Goal: Find specific page/section: Find specific page/section

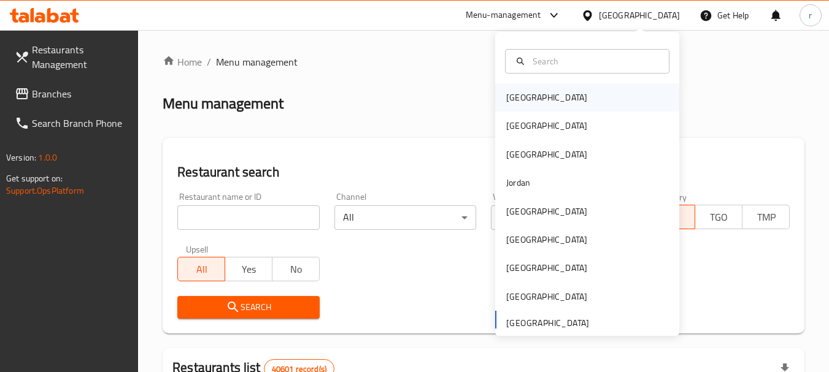
click at [528, 106] on div "[GEOGRAPHIC_DATA]" at bounding box center [546, 97] width 101 height 28
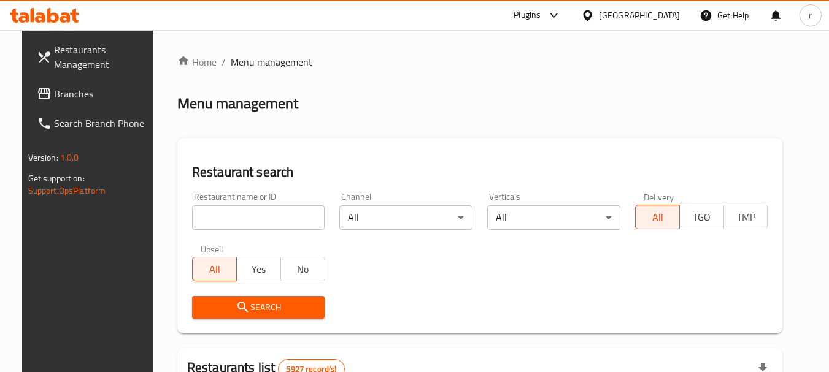
click at [67, 98] on span "Branches" at bounding box center [102, 94] width 97 height 15
drag, startPoint x: 67, startPoint y: 98, endPoint x: 421, endPoint y: 5, distance: 366.1
click at [67, 96] on span "Branches" at bounding box center [102, 94] width 97 height 15
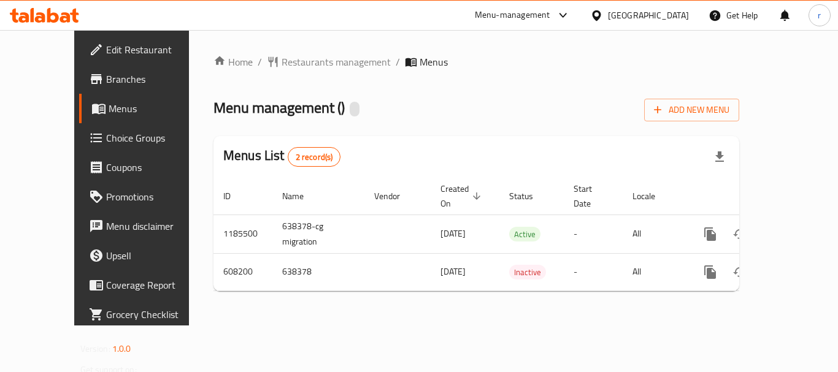
click at [282, 65] on span "Restaurants management" at bounding box center [336, 62] width 109 height 15
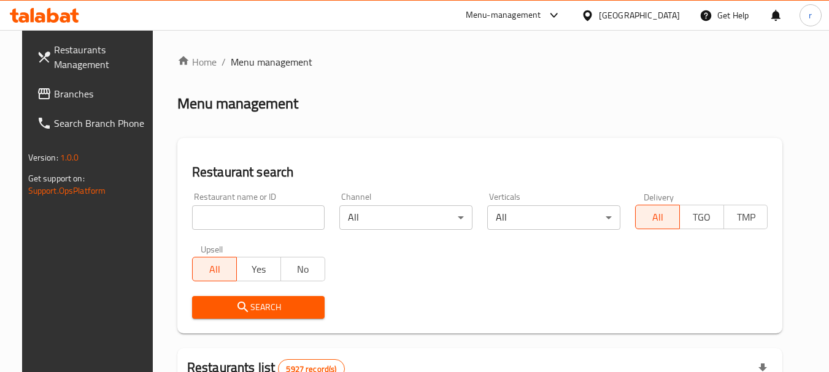
click at [225, 225] on input "search" at bounding box center [258, 218] width 133 height 25
paste input "638378"
type input "638378"
click button "Search" at bounding box center [258, 307] width 133 height 23
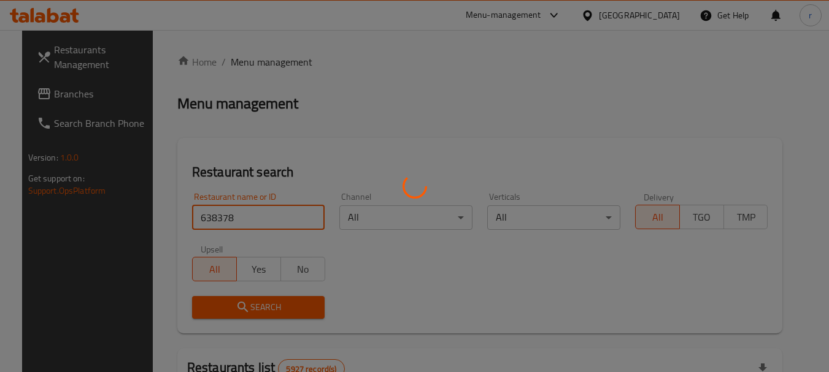
click button "Search" at bounding box center [258, 307] width 133 height 23
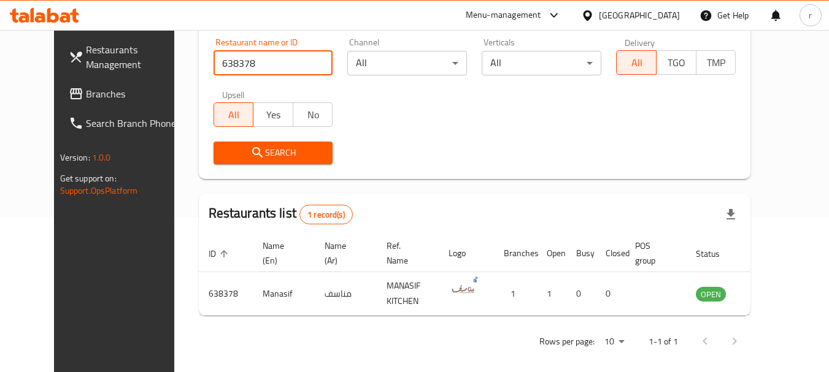
scroll to position [160, 0]
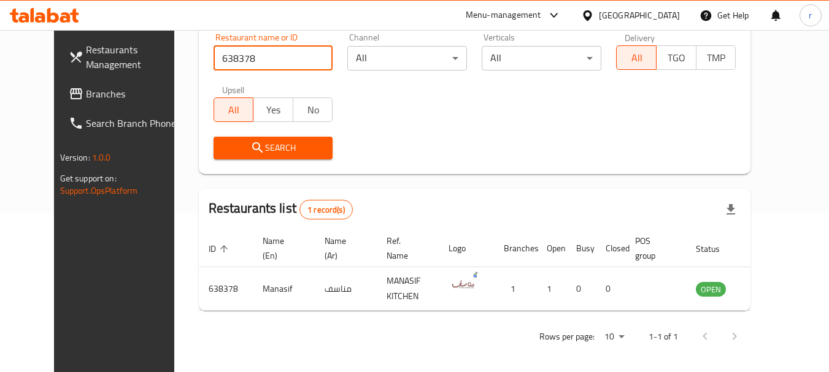
click at [86, 92] on span "Branches" at bounding box center [134, 94] width 97 height 15
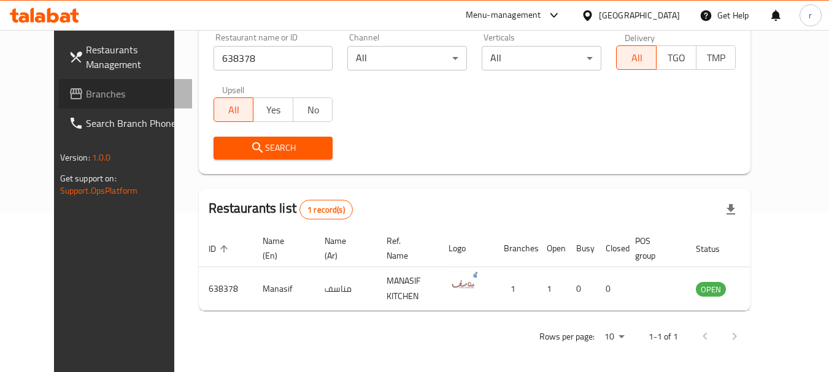
click at [86, 92] on span "Branches" at bounding box center [134, 94] width 97 height 15
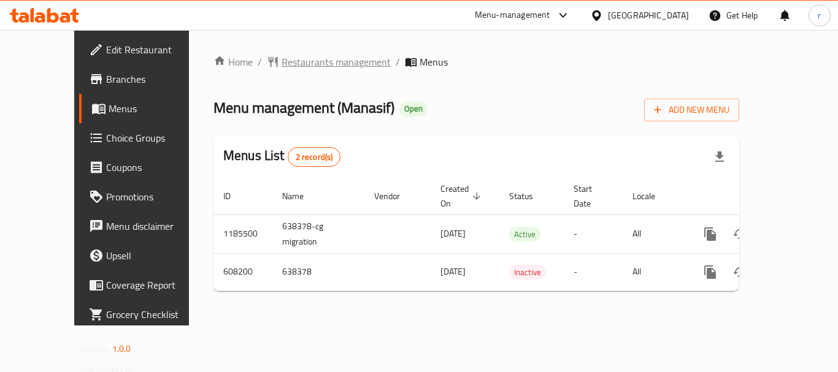
click at [282, 58] on span "Restaurants management" at bounding box center [336, 62] width 109 height 15
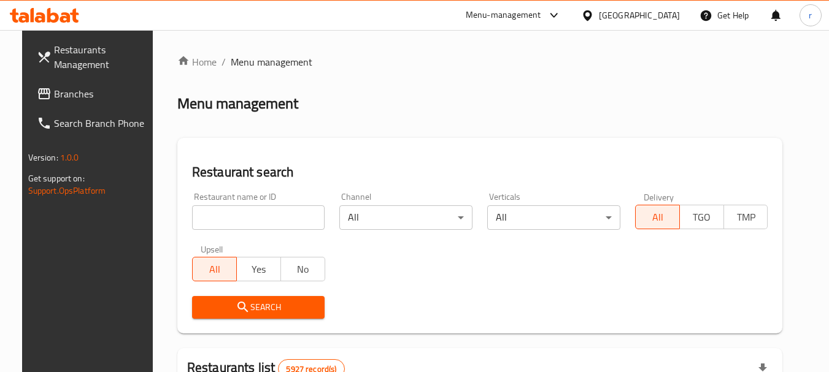
click at [225, 215] on input "search" at bounding box center [258, 218] width 133 height 25
paste input "638378"
type input "638378"
click button "Search" at bounding box center [258, 307] width 133 height 23
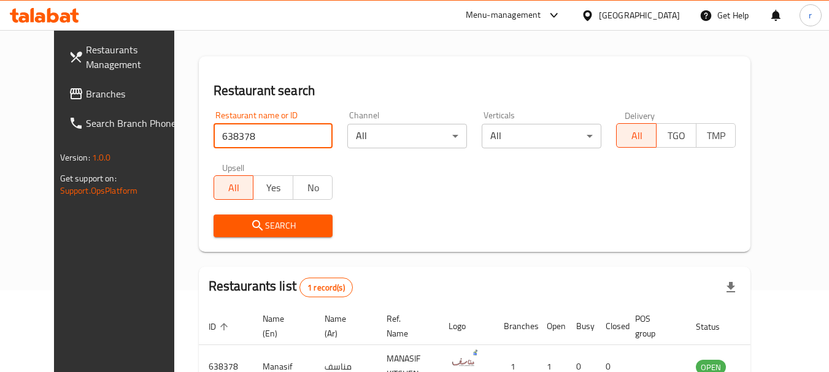
scroll to position [160, 0]
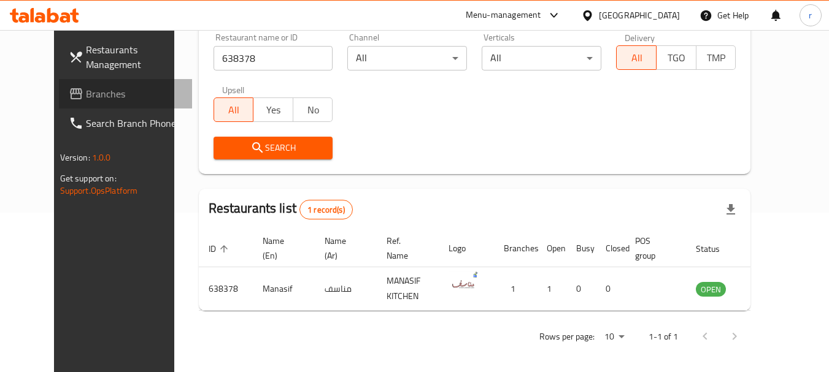
click at [86, 91] on span "Branches" at bounding box center [134, 94] width 97 height 15
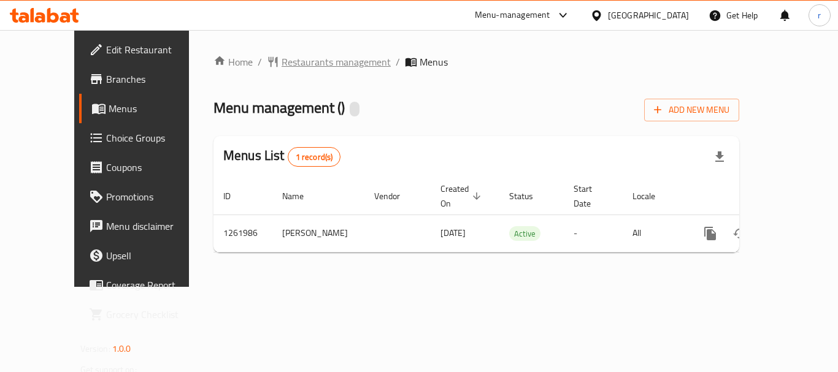
click at [282, 68] on span "Restaurants management" at bounding box center [336, 62] width 109 height 15
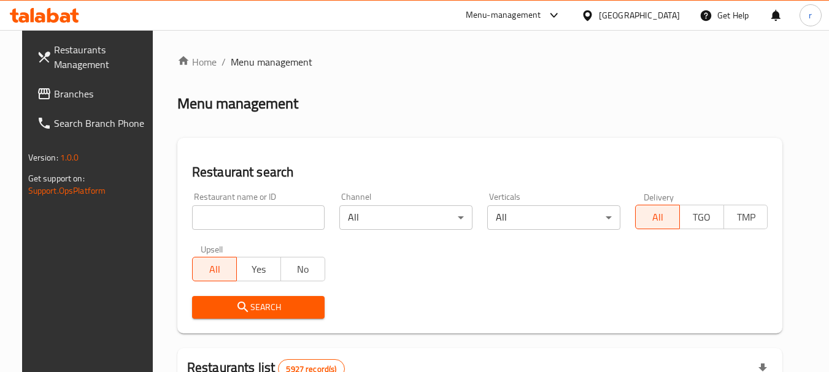
click at [235, 210] on input "search" at bounding box center [258, 218] width 133 height 25
paste input "685400"
type input "685400"
click at [257, 306] on span "Search" at bounding box center [259, 307] width 114 height 15
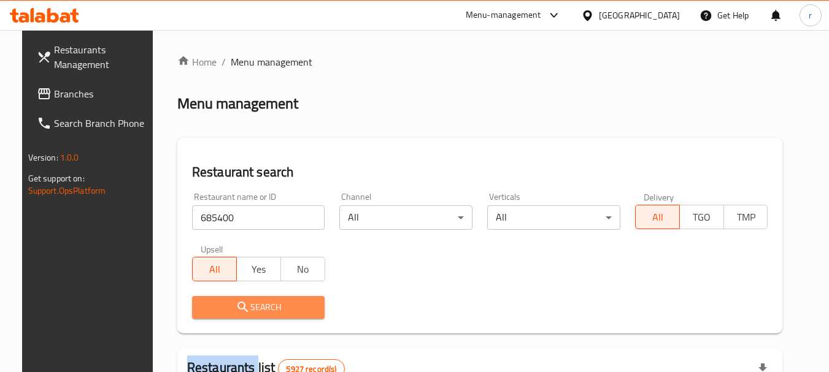
click at [257, 306] on div at bounding box center [414, 186] width 829 height 372
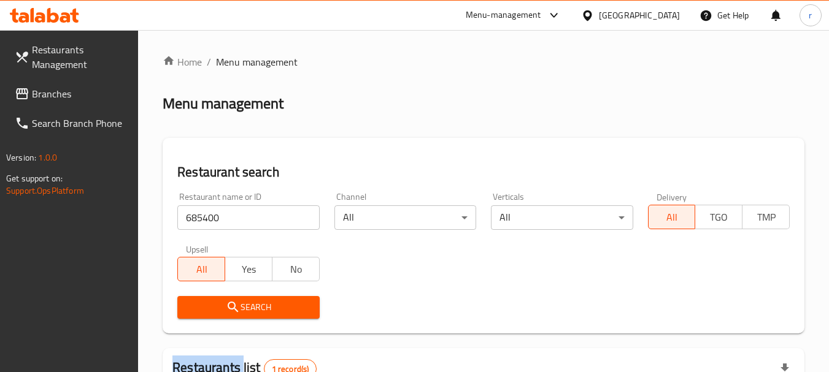
scroll to position [175, 0]
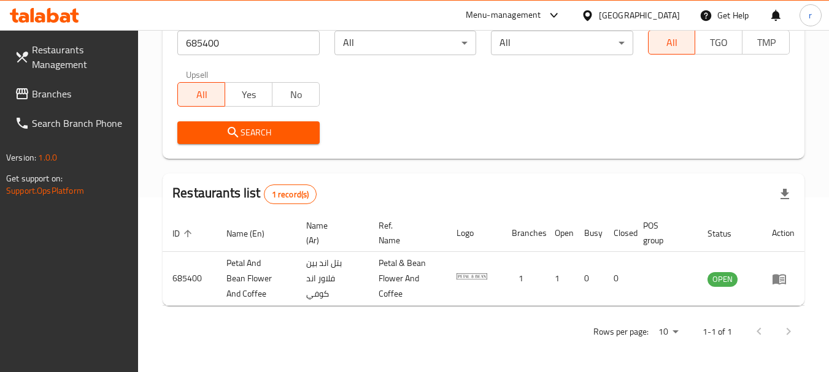
click at [655, 21] on div "Bahrain" at bounding box center [639, 16] width 81 height 14
click at [657, 12] on div "Bahrain" at bounding box center [639, 16] width 81 height 14
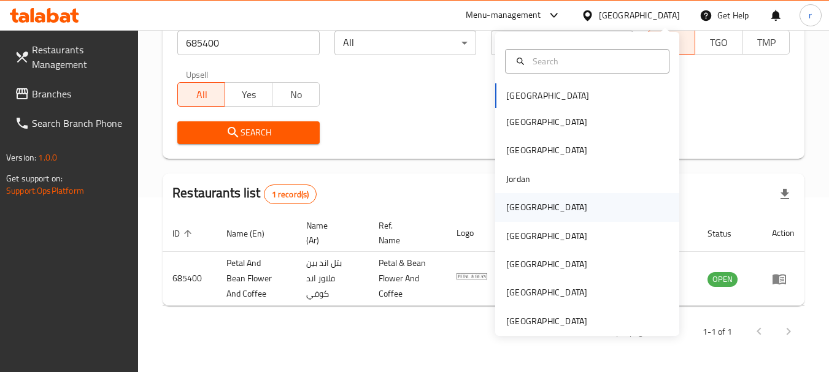
click at [506, 207] on div "Kuwait" at bounding box center [546, 208] width 81 height 14
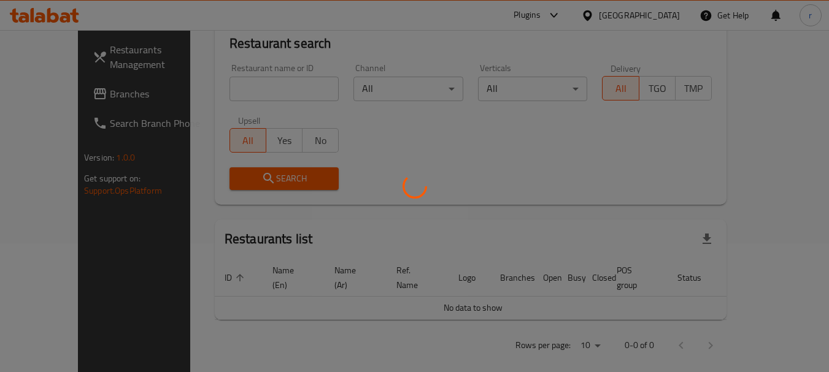
scroll to position [175, 0]
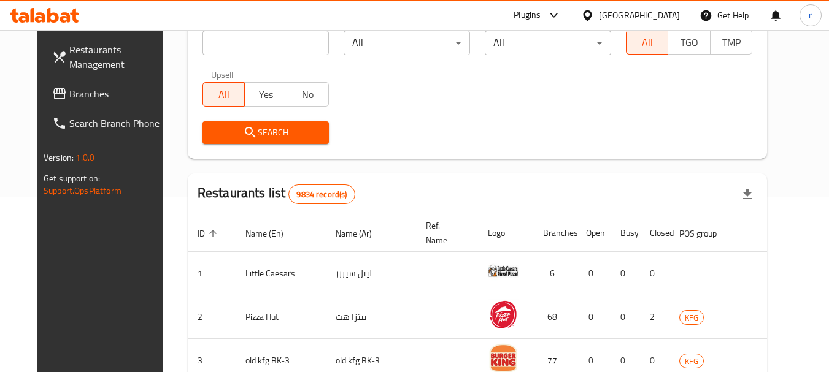
click at [69, 95] on span "Branches" at bounding box center [117, 94] width 97 height 15
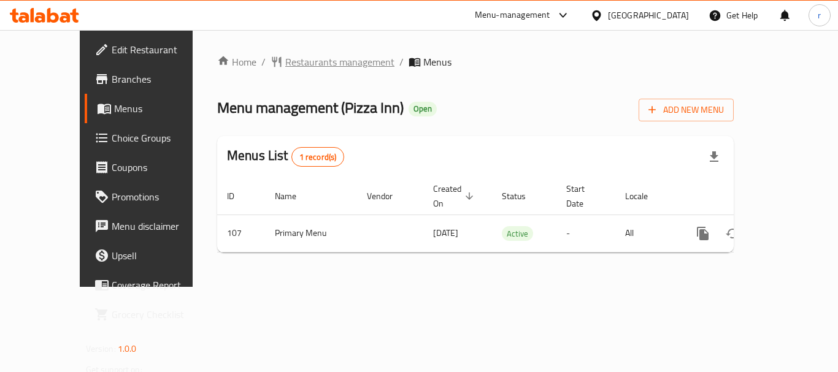
click at [293, 64] on span "Restaurants management" at bounding box center [339, 62] width 109 height 15
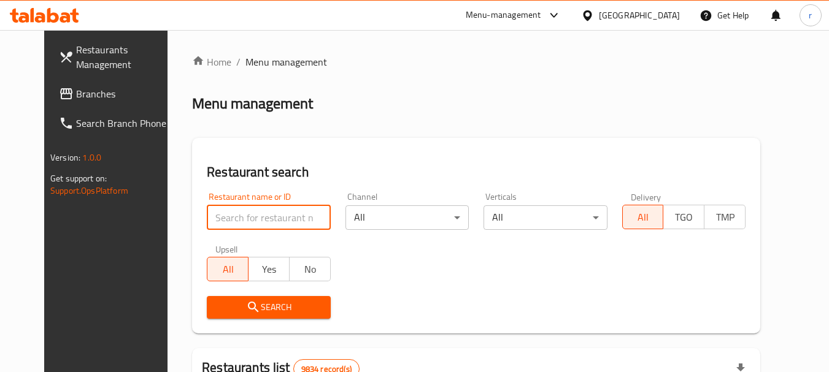
click at [247, 218] on input "search" at bounding box center [268, 218] width 123 height 25
paste input "107"
type input "107"
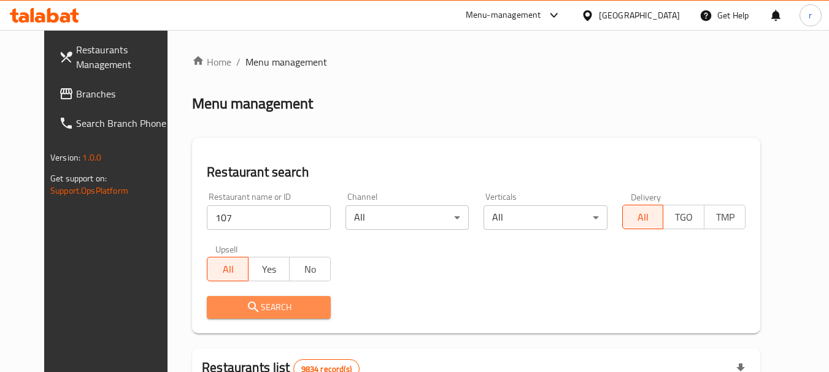
click at [267, 298] on button "Search" at bounding box center [268, 307] width 123 height 23
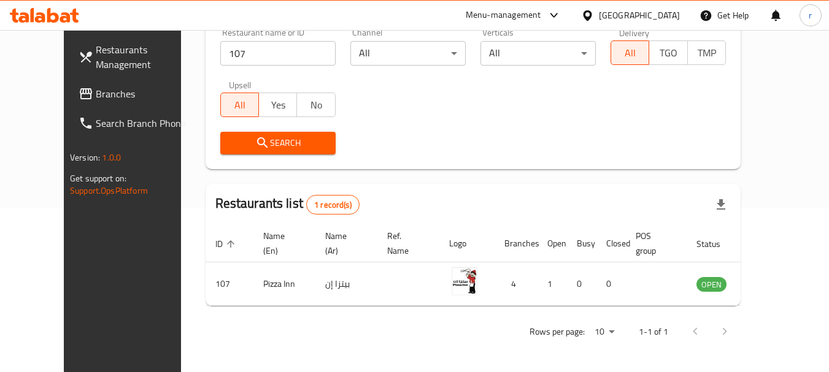
scroll to position [164, 0]
click at [96, 95] on span "Branches" at bounding box center [144, 94] width 97 height 15
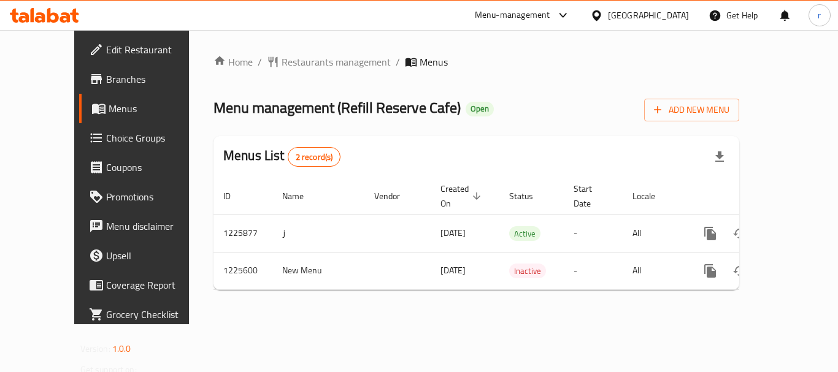
click at [282, 64] on span "Restaurants management" at bounding box center [336, 62] width 109 height 15
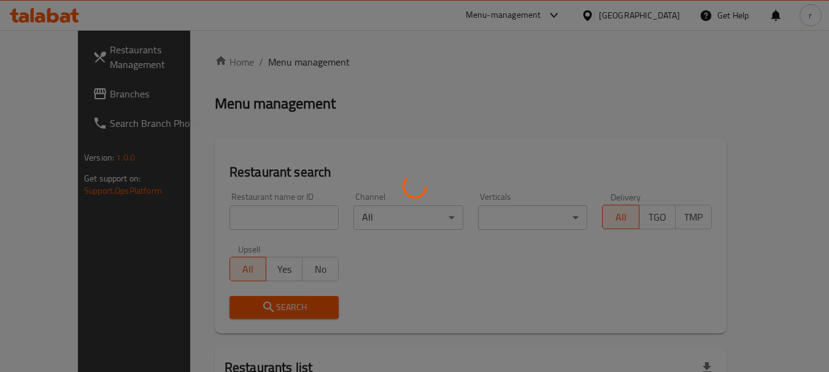
click at [236, 222] on div at bounding box center [414, 186] width 829 height 372
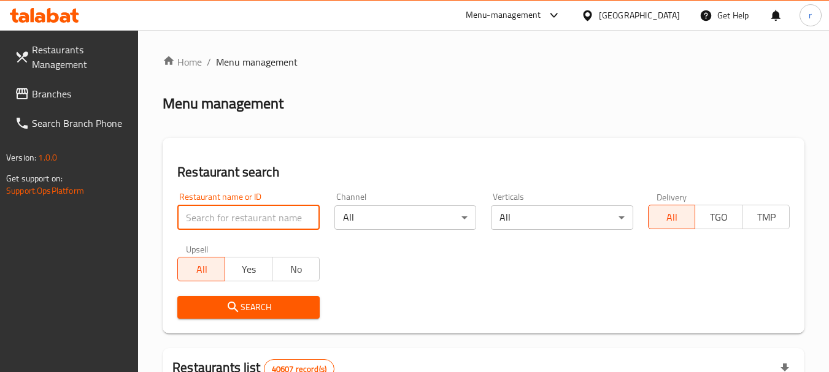
click at [239, 215] on input "search" at bounding box center [248, 218] width 142 height 25
paste input "675399"
type input "675399"
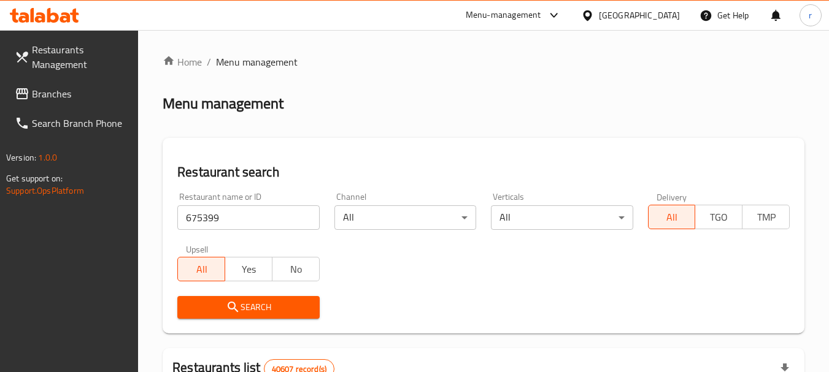
click at [330, 269] on div "Restaurant name or ID 675399 Restaurant name or ID Channel All ​ Verticals All …" at bounding box center [483, 255] width 627 height 141
click at [290, 305] on span "Search" at bounding box center [248, 307] width 122 height 15
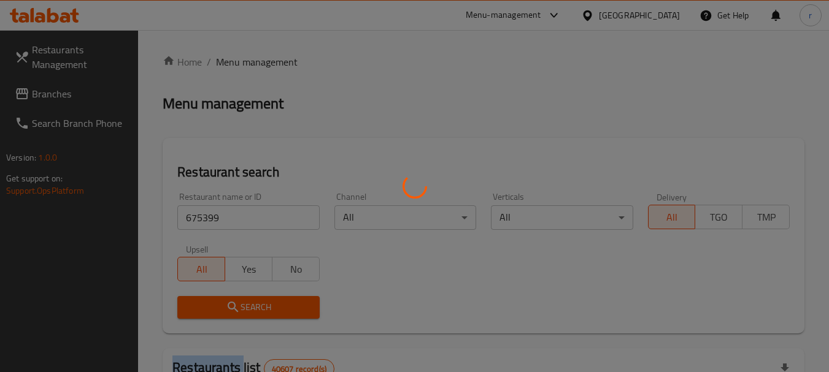
click at [290, 305] on div at bounding box center [414, 186] width 829 height 372
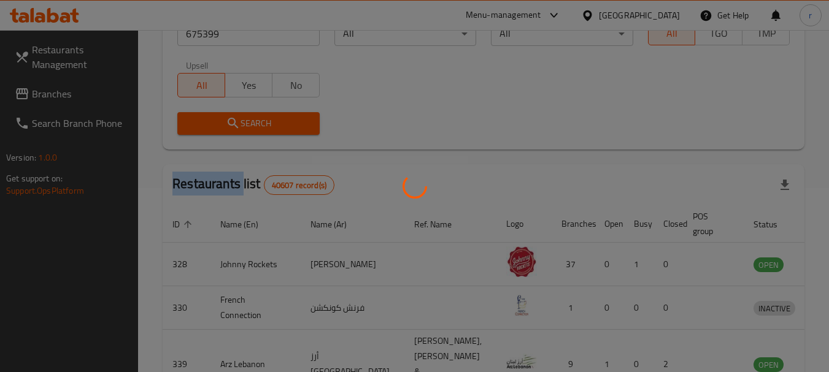
scroll to position [175, 0]
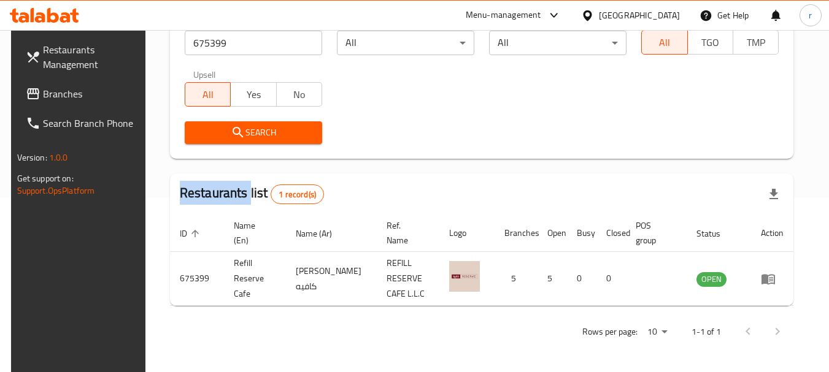
click at [54, 100] on span "Branches" at bounding box center [91, 94] width 97 height 15
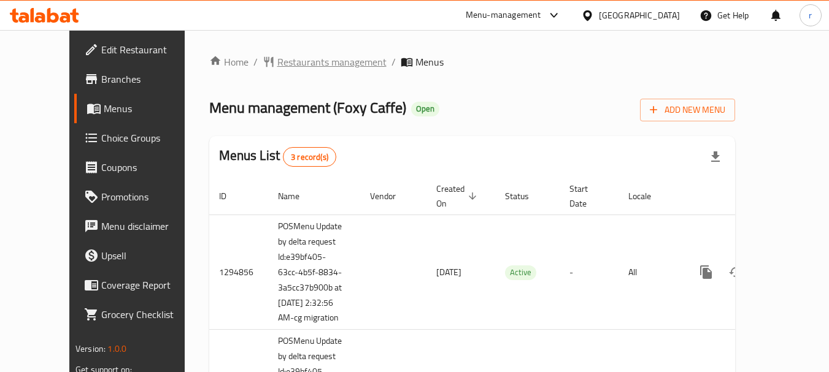
click at [319, 66] on span "Restaurants management" at bounding box center [331, 62] width 109 height 15
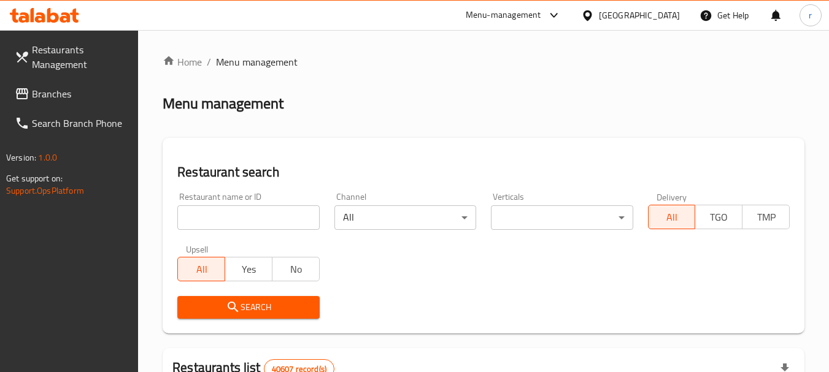
click at [262, 225] on input "search" at bounding box center [248, 218] width 142 height 25
paste input "20200"
type input "20200"
click at [296, 311] on span "Search" at bounding box center [248, 307] width 122 height 15
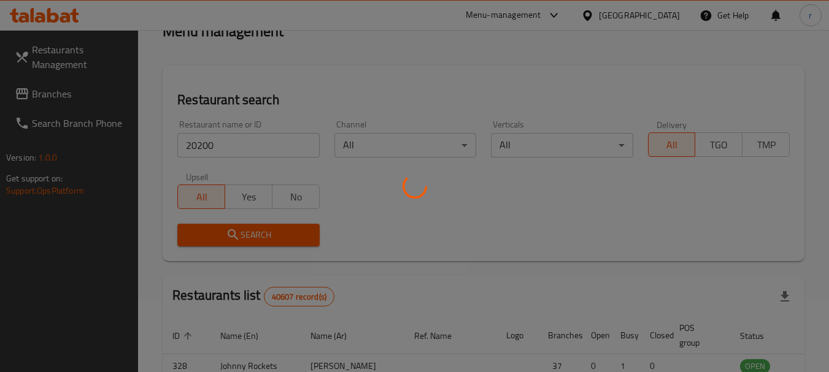
scroll to position [164, 0]
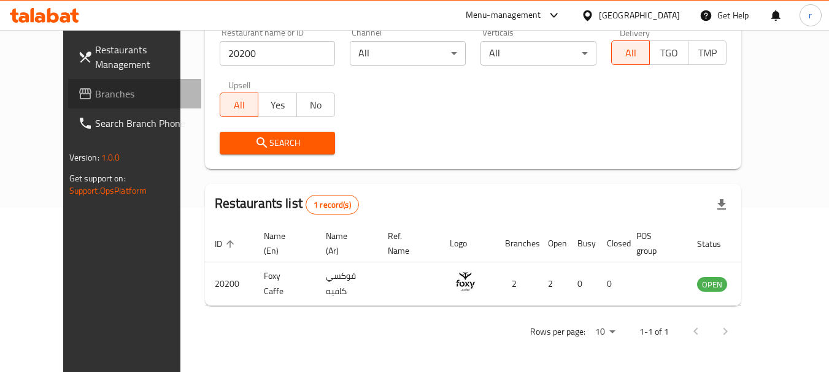
click at [68, 83] on link "Branches" at bounding box center [135, 93] width 134 height 29
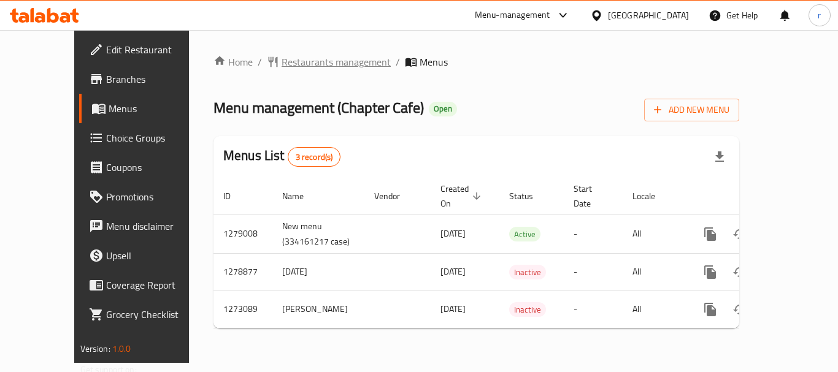
click at [293, 58] on span "Restaurants management" at bounding box center [336, 62] width 109 height 15
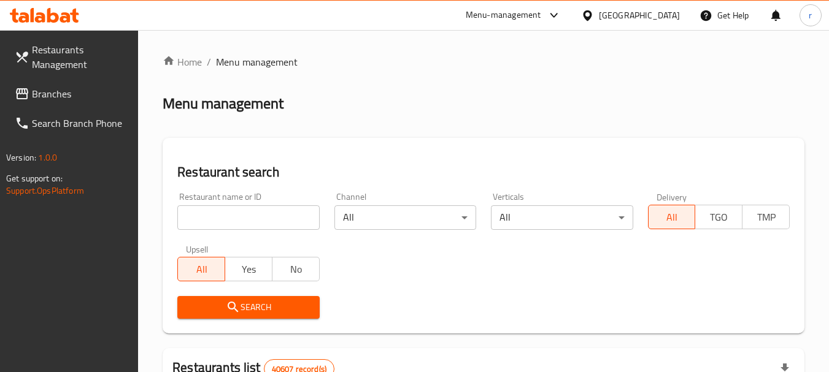
click at [248, 212] on input "search" at bounding box center [248, 218] width 142 height 25
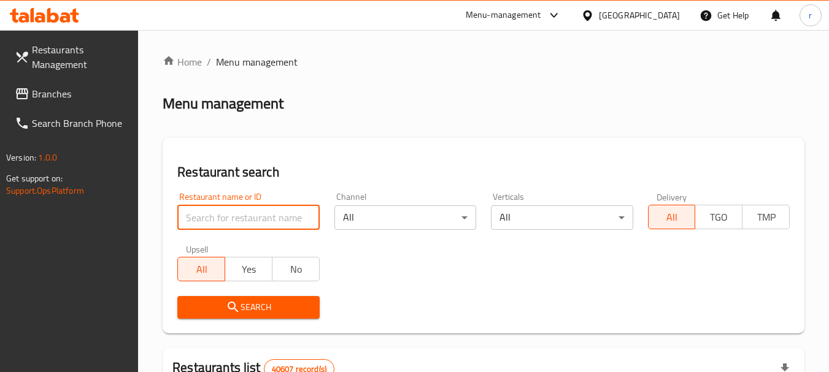
paste input "690589"
type input "690589"
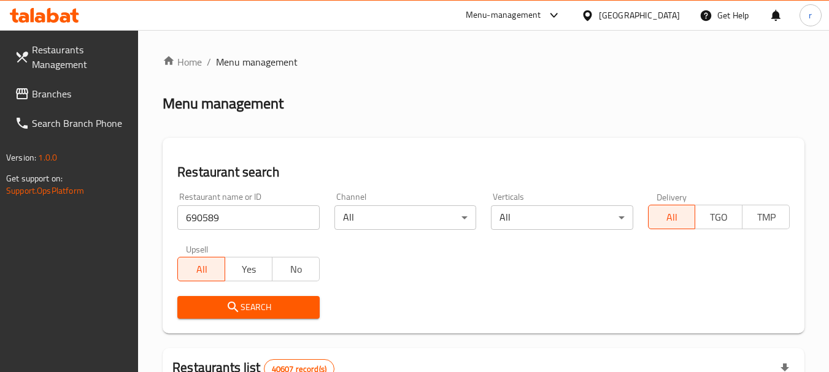
drag, startPoint x: 258, startPoint y: 307, endPoint x: 465, endPoint y: 169, distance: 248.7
click at [260, 305] on span "Search" at bounding box center [248, 307] width 122 height 15
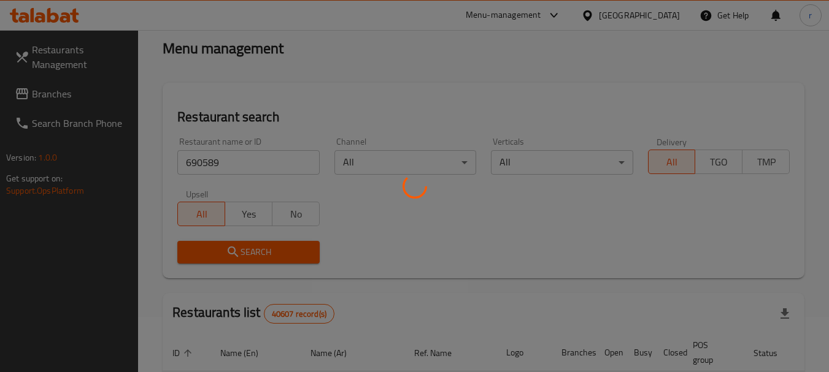
scroll to position [175, 0]
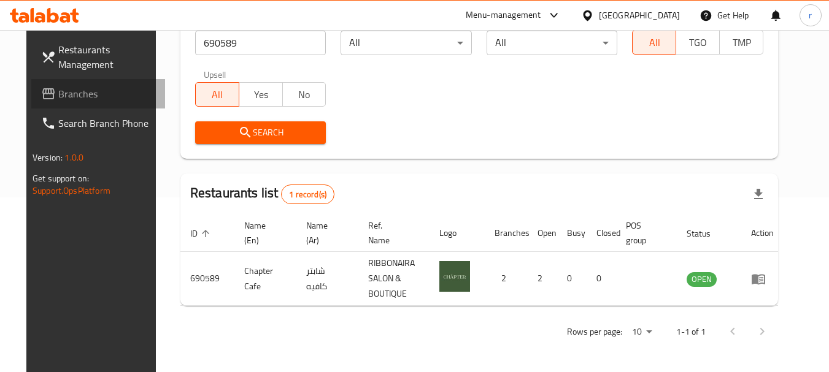
click at [75, 83] on link "Branches" at bounding box center [98, 93] width 134 height 29
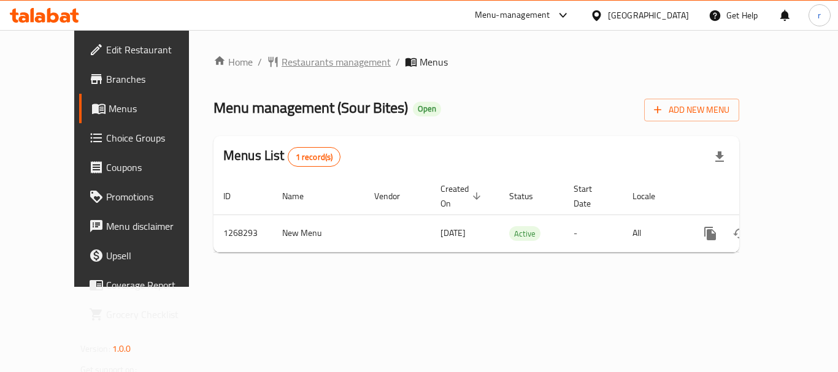
click at [282, 56] on span "Restaurants management" at bounding box center [336, 62] width 109 height 15
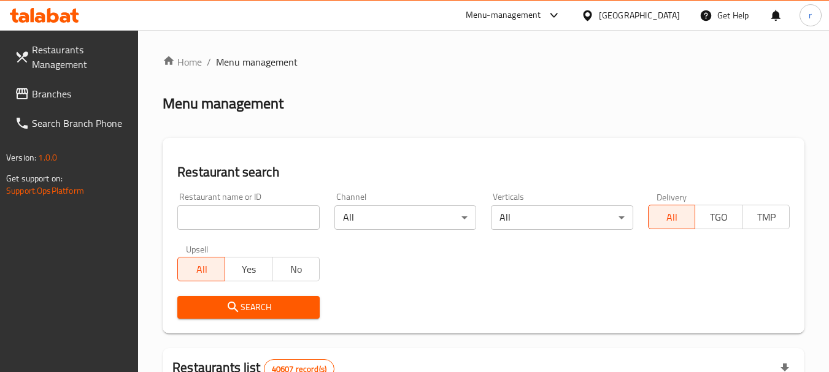
click at [213, 210] on input "search" at bounding box center [248, 218] width 142 height 25
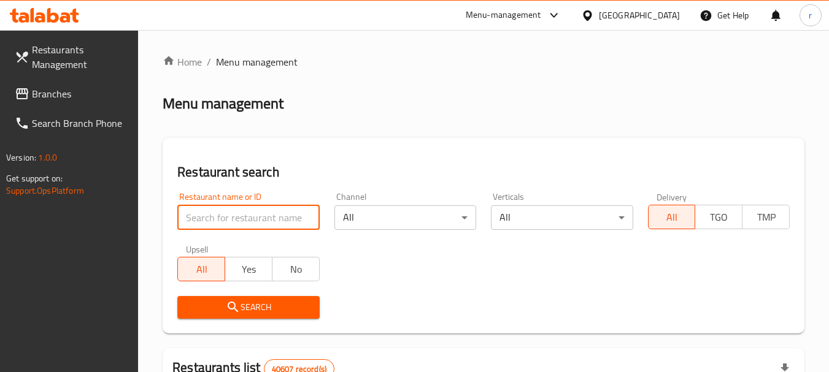
paste input "688045"
type input "688045"
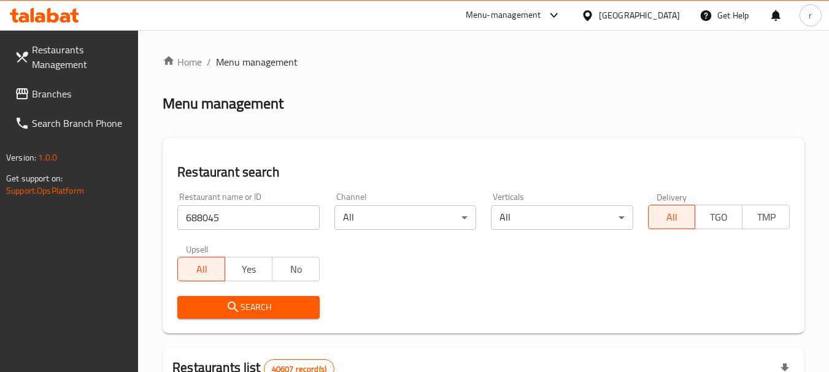
click at [220, 305] on span "Search" at bounding box center [248, 307] width 122 height 15
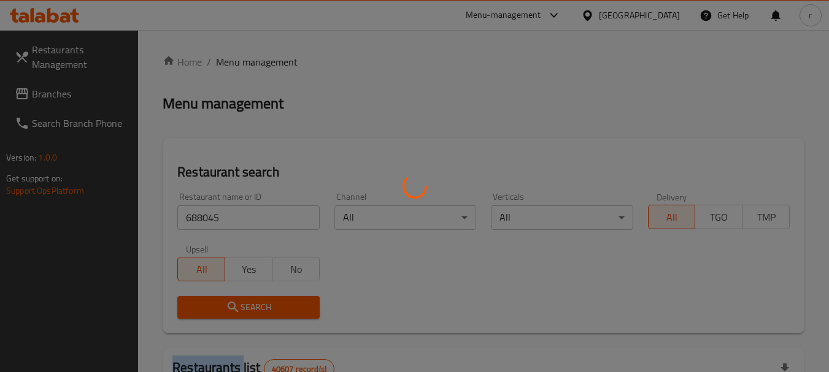
click at [220, 305] on div at bounding box center [414, 186] width 829 height 372
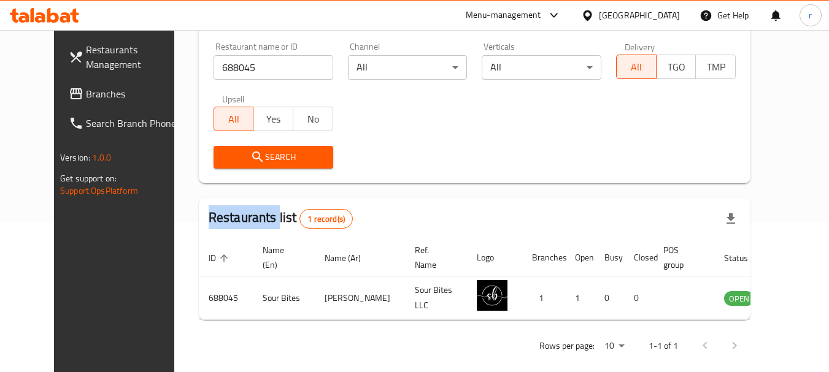
scroll to position [164, 0]
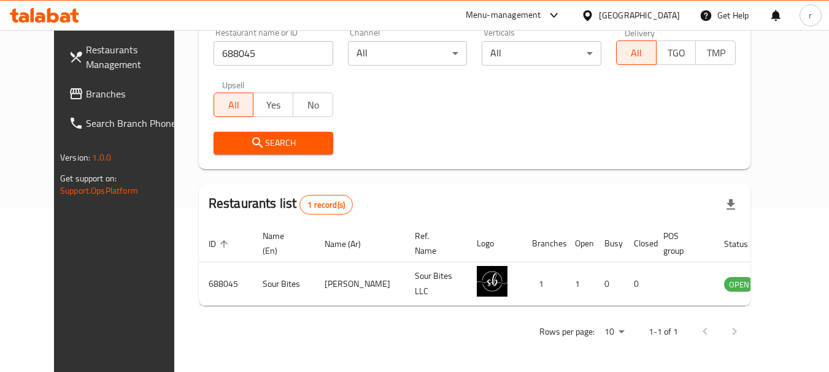
click at [671, 17] on div "United Arab Emirates" at bounding box center [639, 16] width 81 height 14
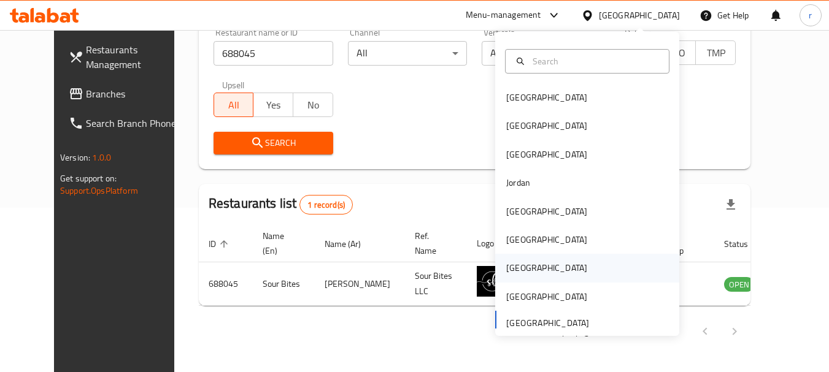
click at [511, 261] on div "Qatar" at bounding box center [546, 268] width 81 height 14
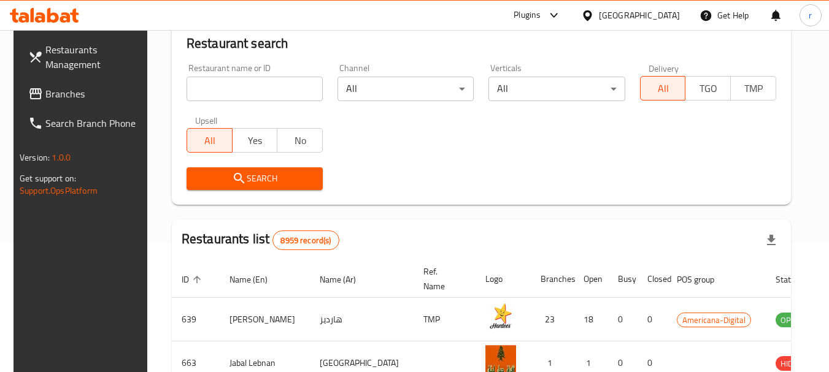
scroll to position [164, 0]
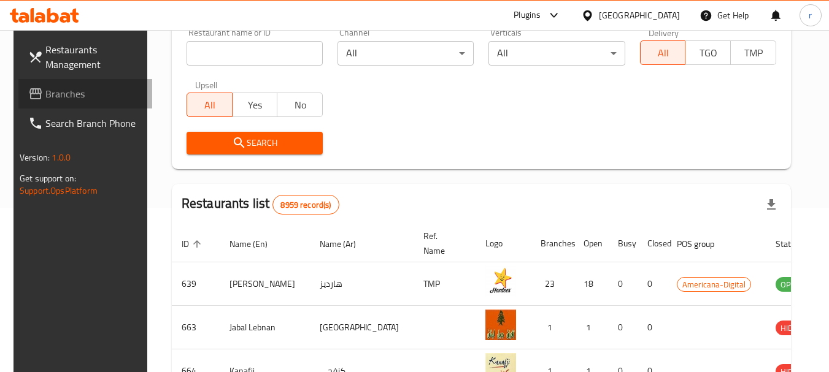
click at [59, 87] on span "Branches" at bounding box center [93, 94] width 97 height 15
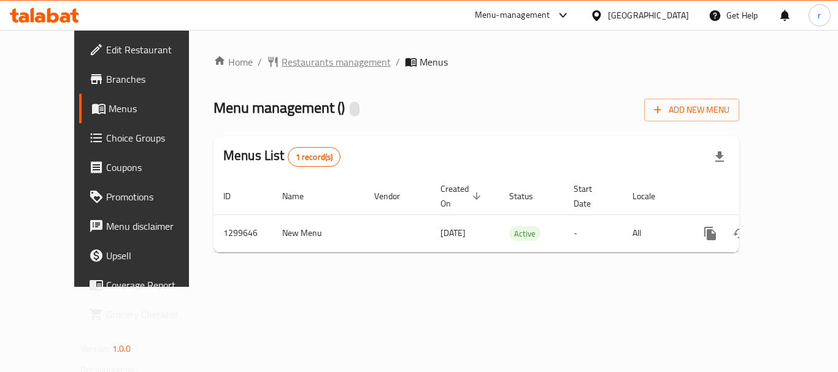
click at [282, 60] on span "Restaurants management" at bounding box center [336, 62] width 109 height 15
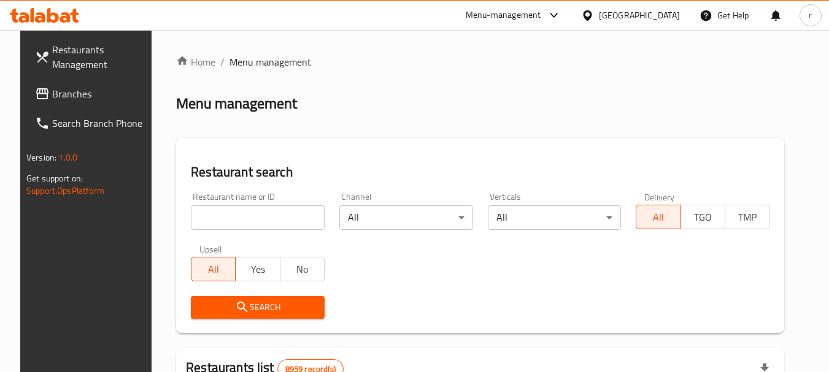
click at [216, 217] on input "search" at bounding box center [258, 218] width 134 height 25
paste input "701399"
type input "701399"
click at [241, 297] on button "Search" at bounding box center [258, 307] width 134 height 23
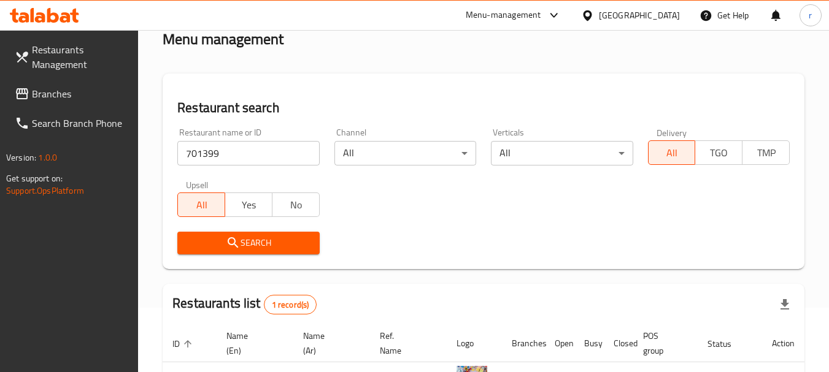
scroll to position [160, 0]
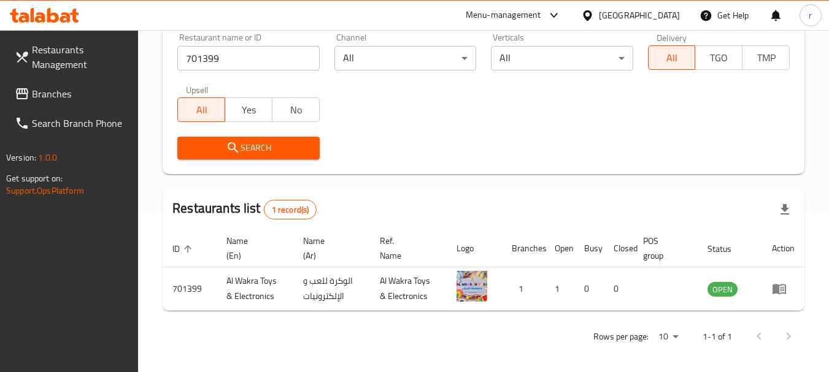
click at [599, 21] on div at bounding box center [590, 16] width 18 height 14
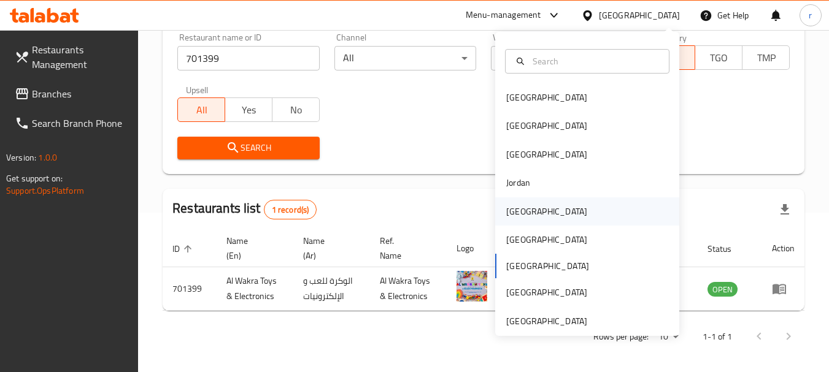
click at [511, 208] on div "[GEOGRAPHIC_DATA]" at bounding box center [546, 212] width 81 height 14
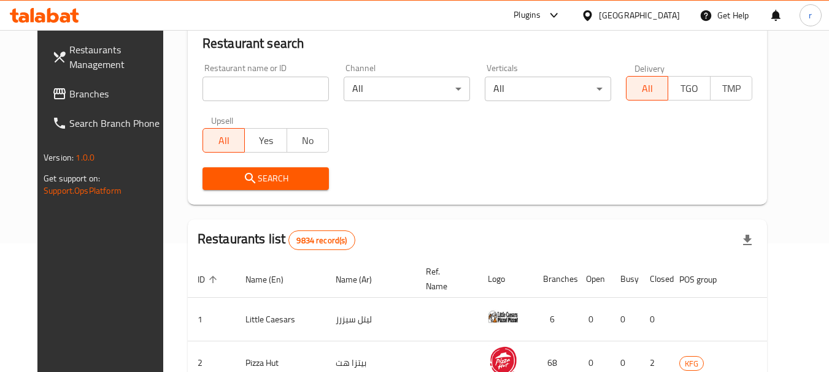
scroll to position [160, 0]
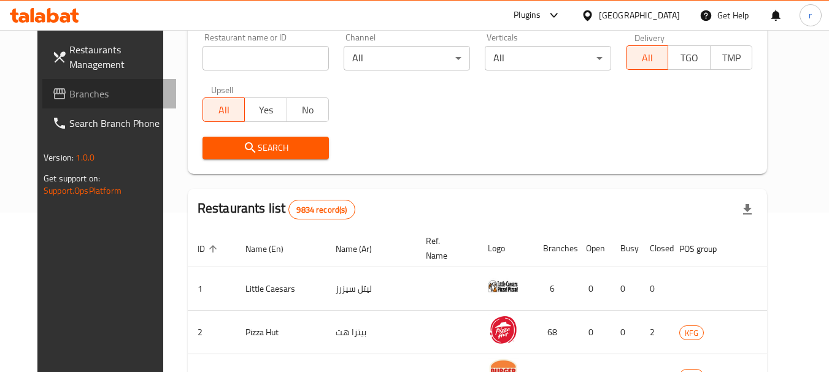
click at [59, 103] on link "Branches" at bounding box center [109, 93] width 134 height 29
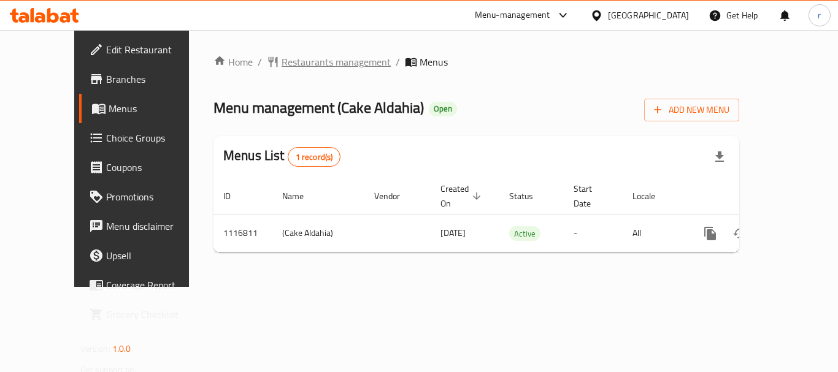
click at [282, 64] on span "Restaurants management" at bounding box center [336, 62] width 109 height 15
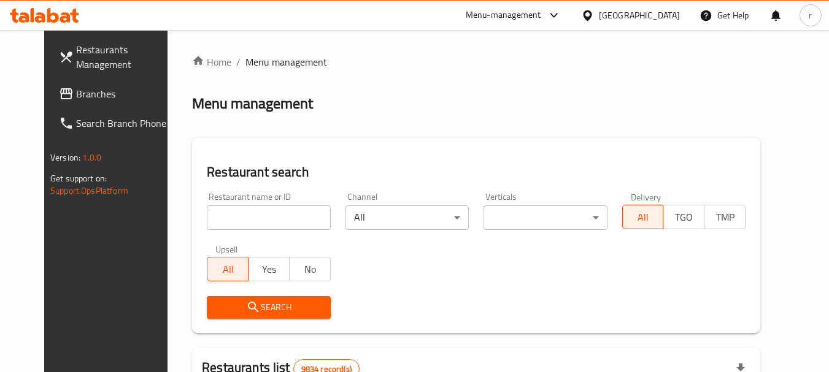
click at [245, 213] on input "search" at bounding box center [268, 218] width 123 height 25
paste input "665880"
type input "665880"
click at [264, 303] on span "Search" at bounding box center [269, 307] width 104 height 15
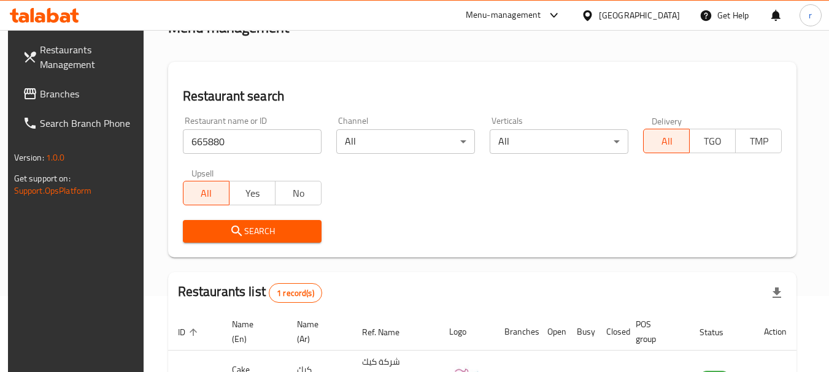
scroll to position [175, 0]
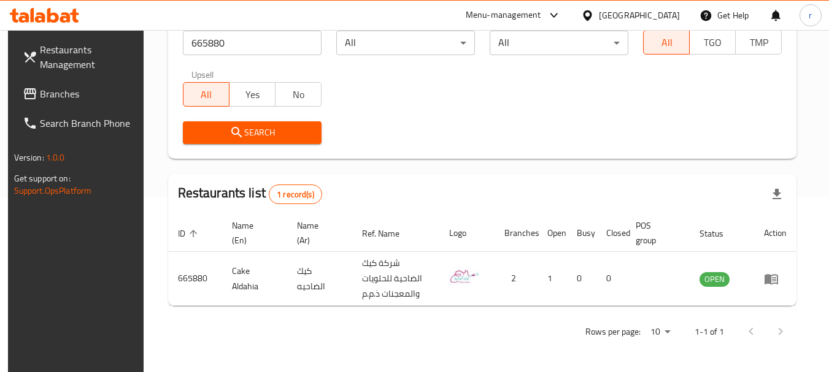
click at [673, 20] on div "Kuwait" at bounding box center [639, 16] width 81 height 14
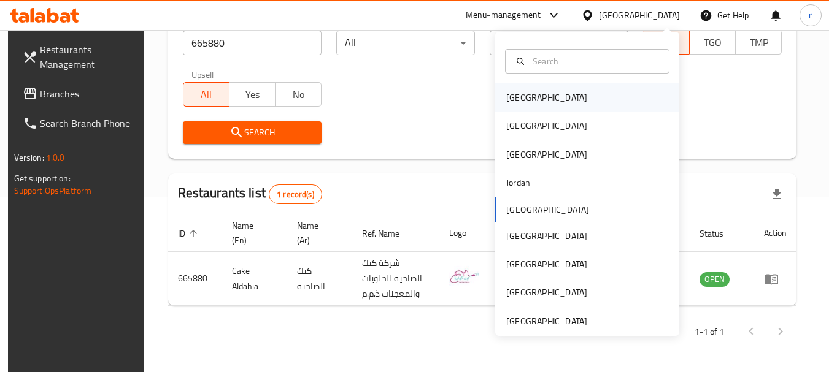
click at [514, 98] on div "[GEOGRAPHIC_DATA]" at bounding box center [546, 98] width 81 height 14
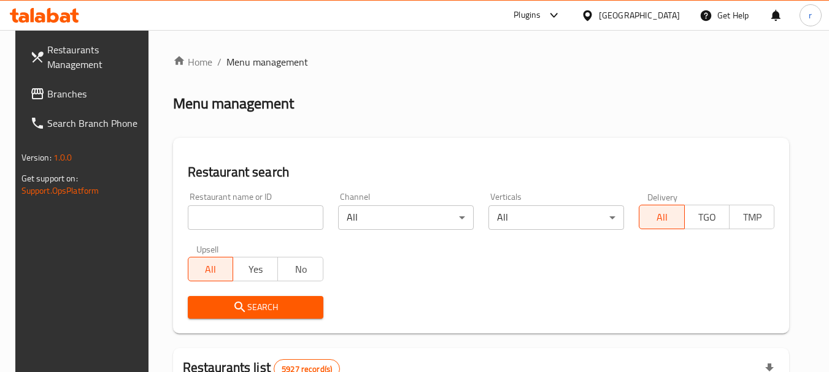
click at [50, 82] on link "Branches" at bounding box center [87, 93] width 134 height 29
drag, startPoint x: 50, startPoint y: 82, endPoint x: 55, endPoint y: 87, distance: 7.0
click at [50, 82] on link "Branches" at bounding box center [87, 93] width 134 height 29
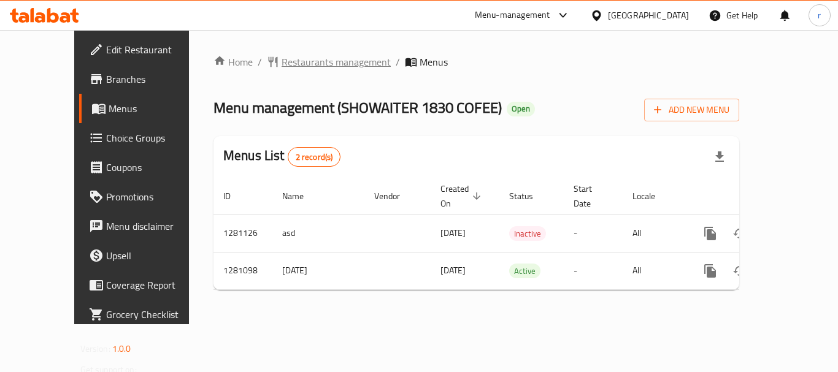
click at [292, 68] on span "Restaurants management" at bounding box center [336, 62] width 109 height 15
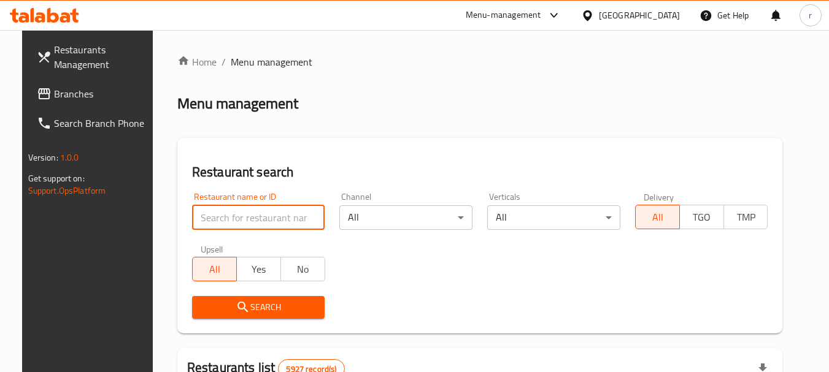
click at [225, 214] on input "search" at bounding box center [258, 218] width 133 height 25
paste input "694166"
type input "694166"
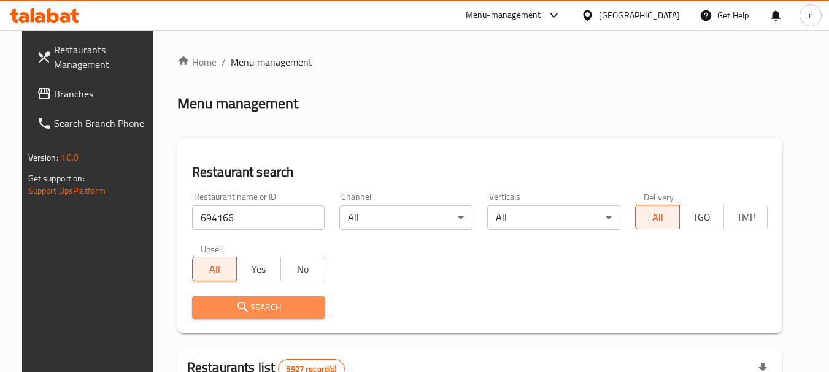
drag, startPoint x: 244, startPoint y: 307, endPoint x: 519, endPoint y: 66, distance: 365.7
click at [263, 296] on button "Search" at bounding box center [258, 307] width 133 height 23
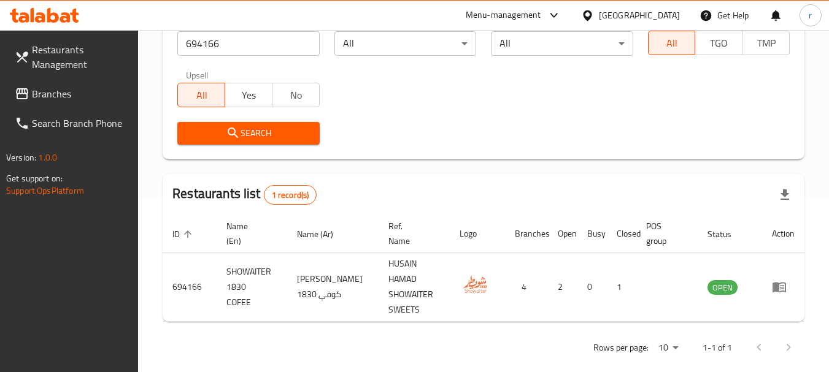
scroll to position [175, 0]
